Goal: Transaction & Acquisition: Purchase product/service

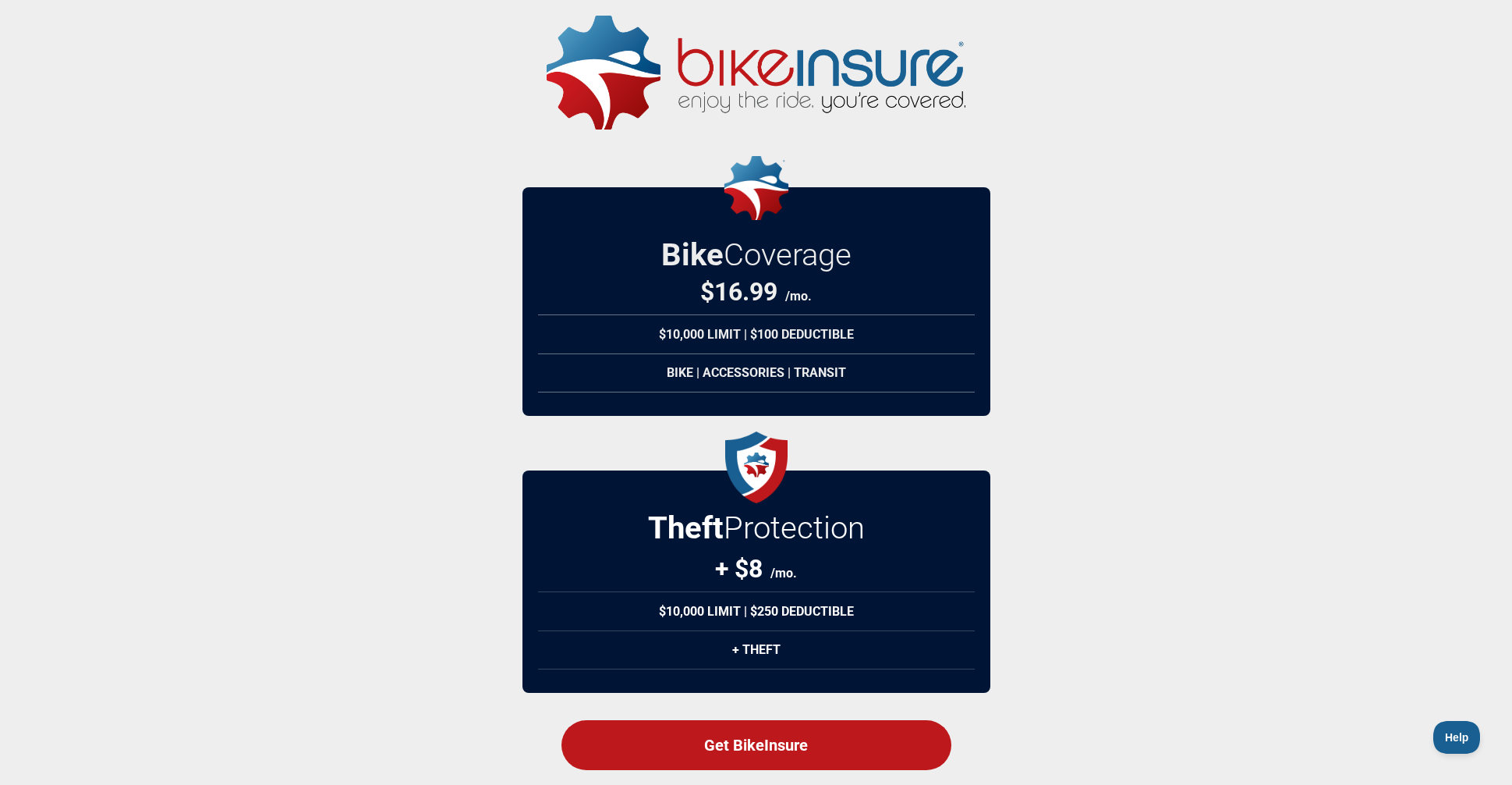
click at [745, 375] on div "Bike | Accessories | Transit" at bounding box center [756, 373] width 436 height 39
click at [692, 380] on div "Bike | Accessories | Transit" at bounding box center [756, 373] width 436 height 39
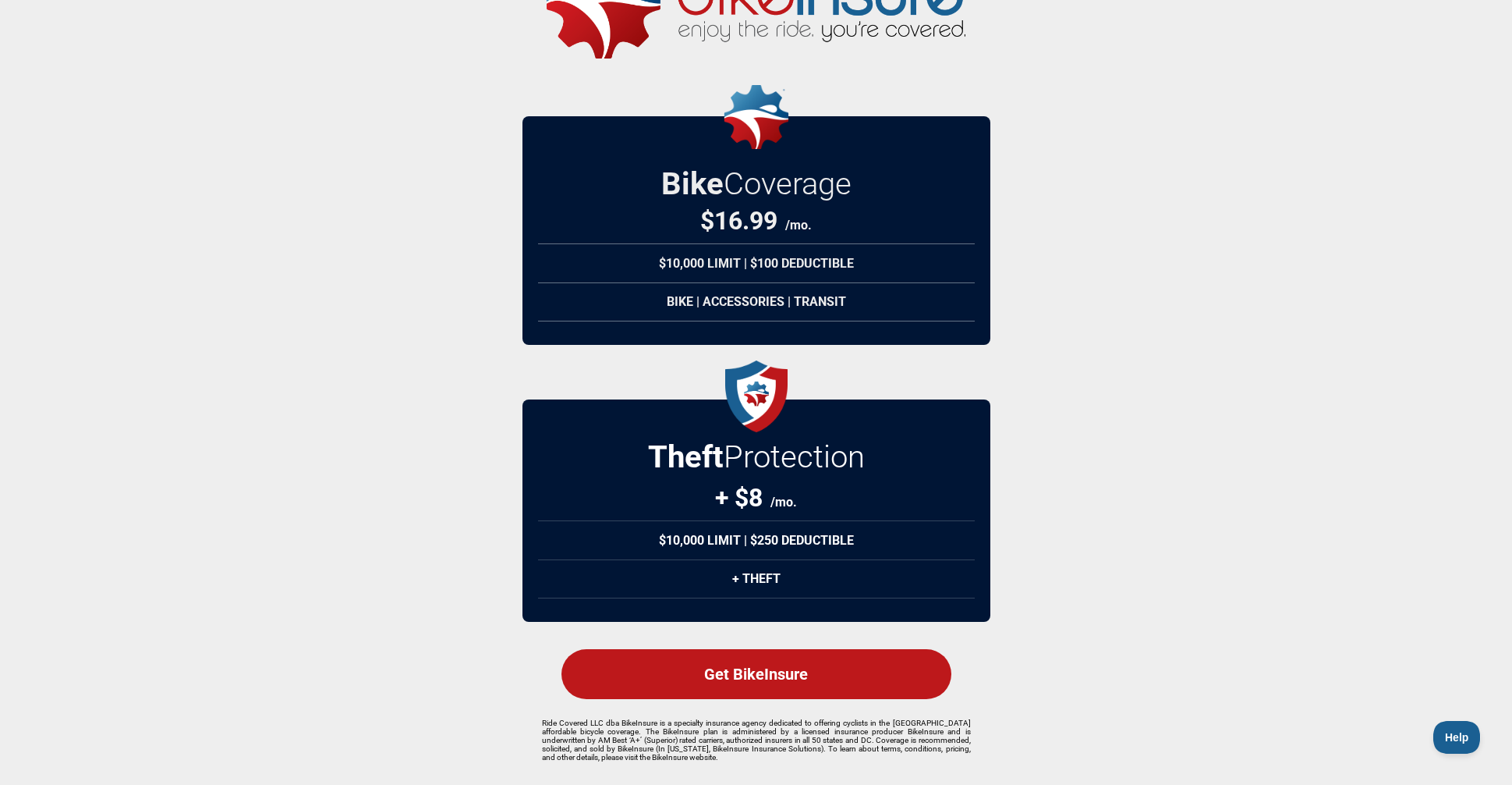
click at [881, 283] on div "Bike | Accessories | Transit" at bounding box center [756, 302] width 436 height 39
click at [873, 258] on div "$10,000 Limit | $100 Deductible" at bounding box center [756, 263] width 436 height 40
click at [779, 668] on div "Get BikeInsure" at bounding box center [756, 674] width 390 height 50
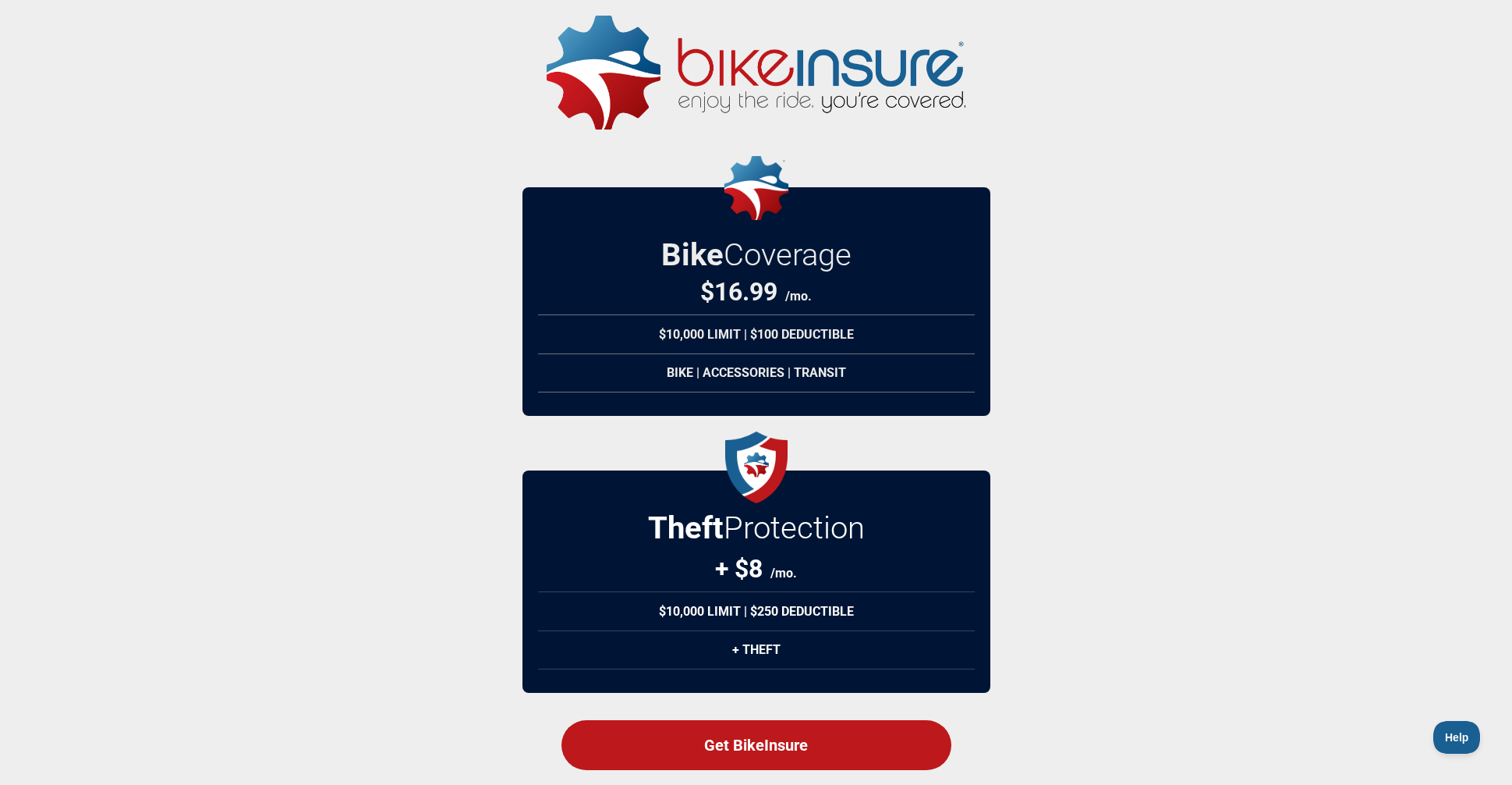
click at [746, 342] on div "$10,000 Limit | $100 Deductible" at bounding box center [756, 334] width 436 height 40
click at [756, 383] on div "Bike | Accessories | Transit" at bounding box center [756, 373] width 436 height 39
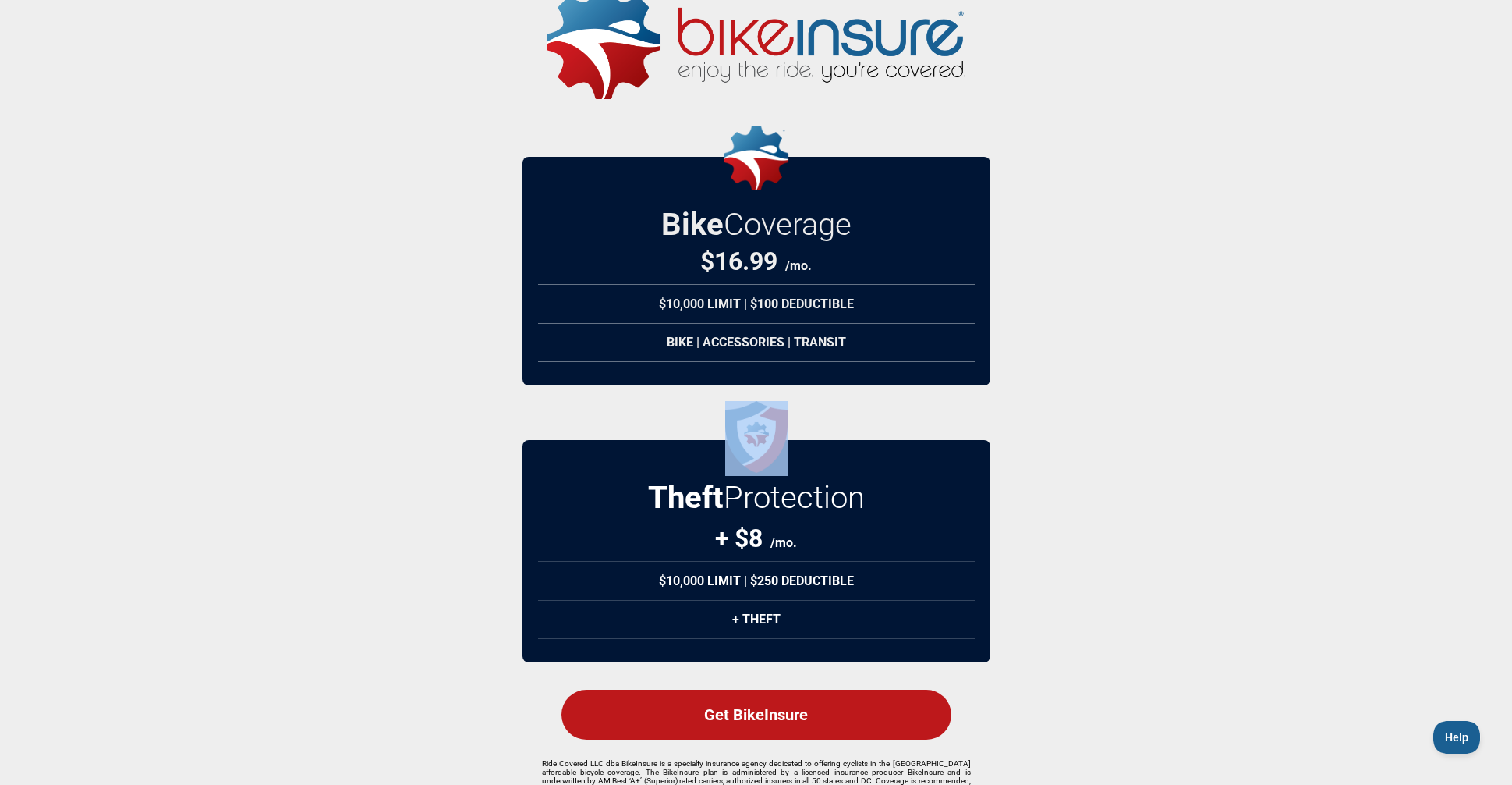
scroll to position [73, 0]
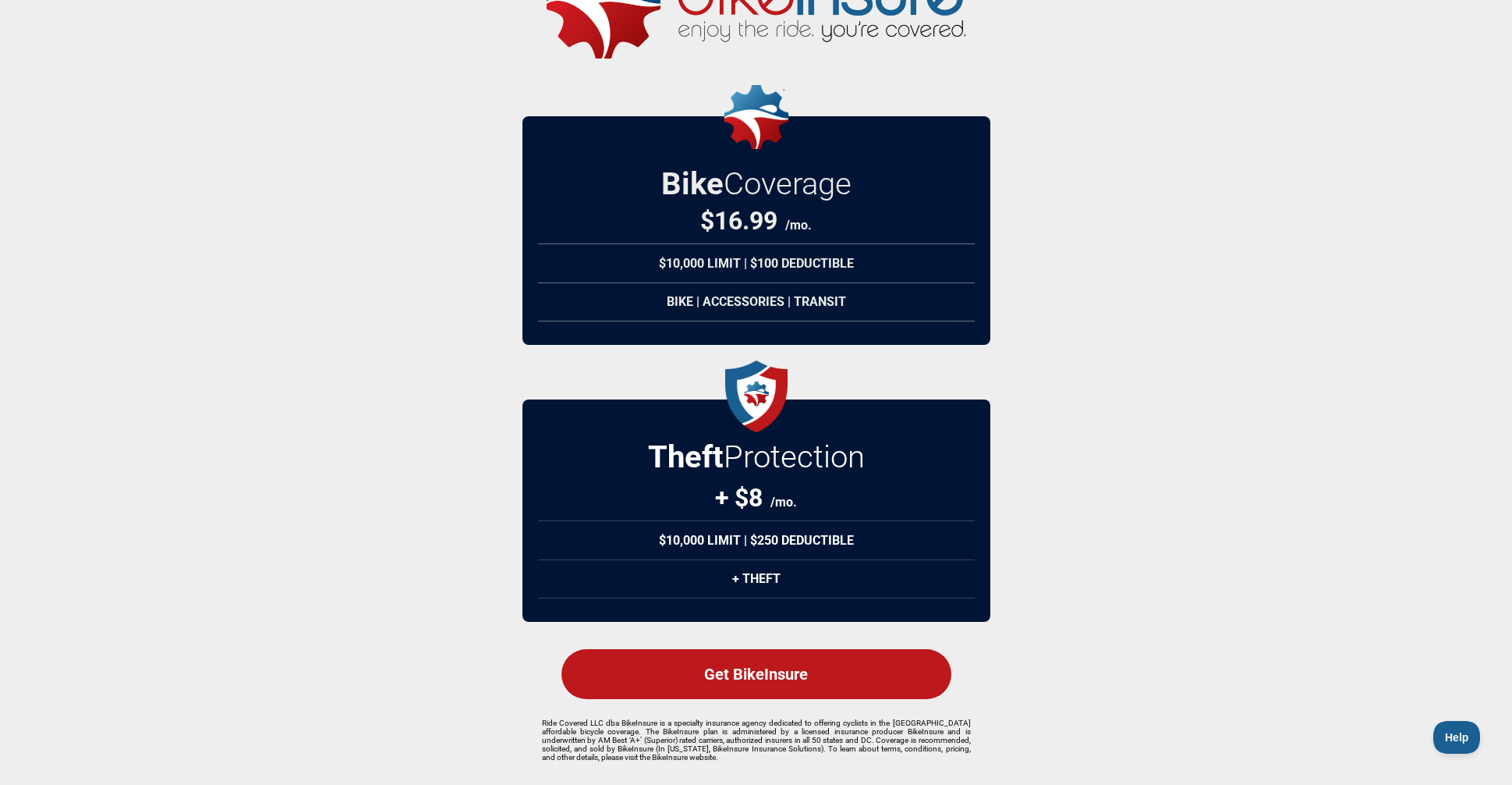
click at [756, 680] on div "Get BikeInsure" at bounding box center [756, 674] width 390 height 50
